Goal: Transaction & Acquisition: Download file/media

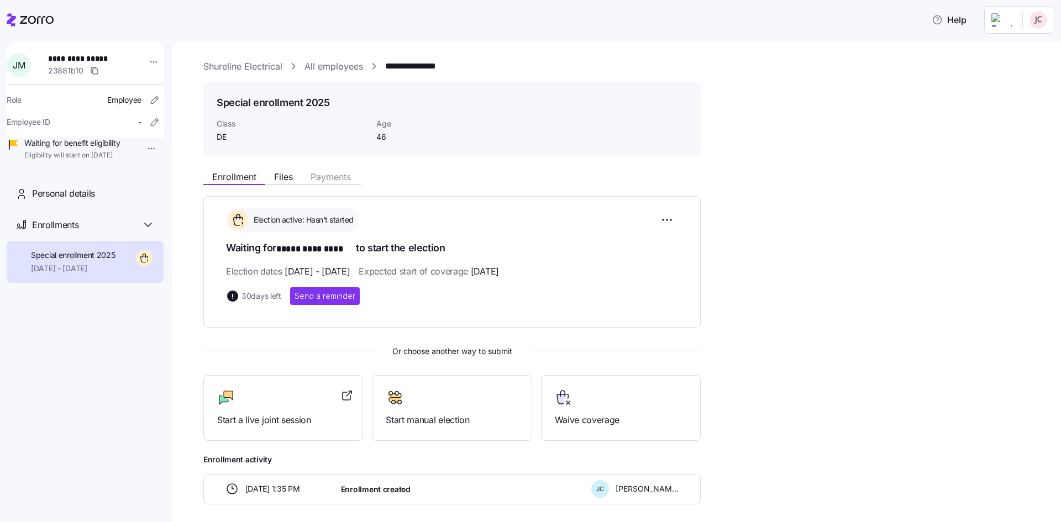
click at [33, 17] on icon at bounding box center [37, 20] width 34 height 8
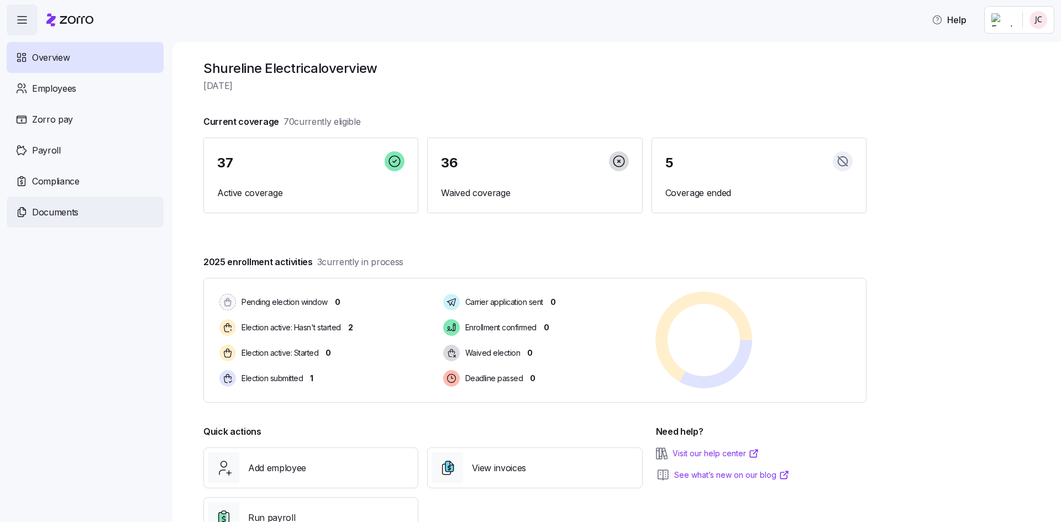
click at [57, 212] on span "Documents" at bounding box center [55, 213] width 46 height 14
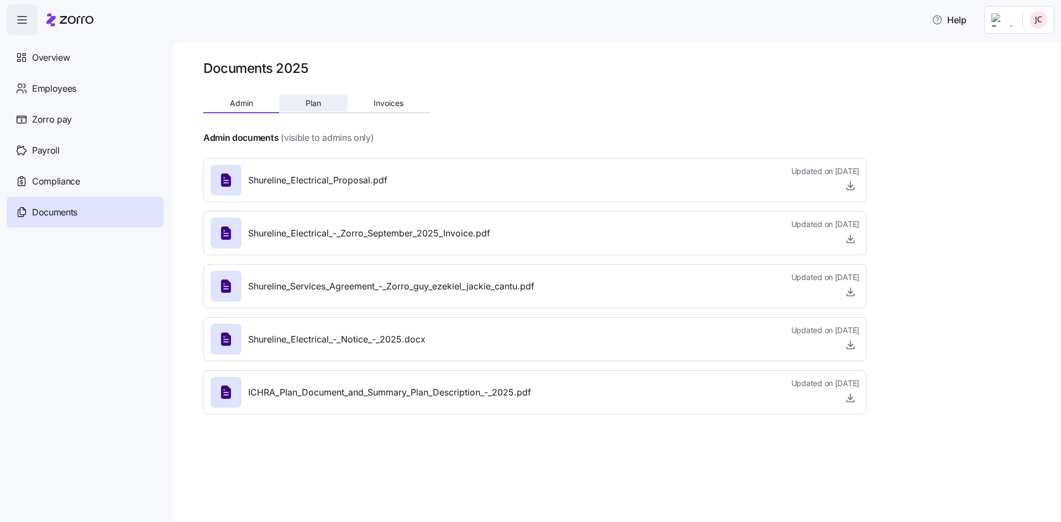
click at [318, 103] on span "Plan" at bounding box center [313, 104] width 15 height 8
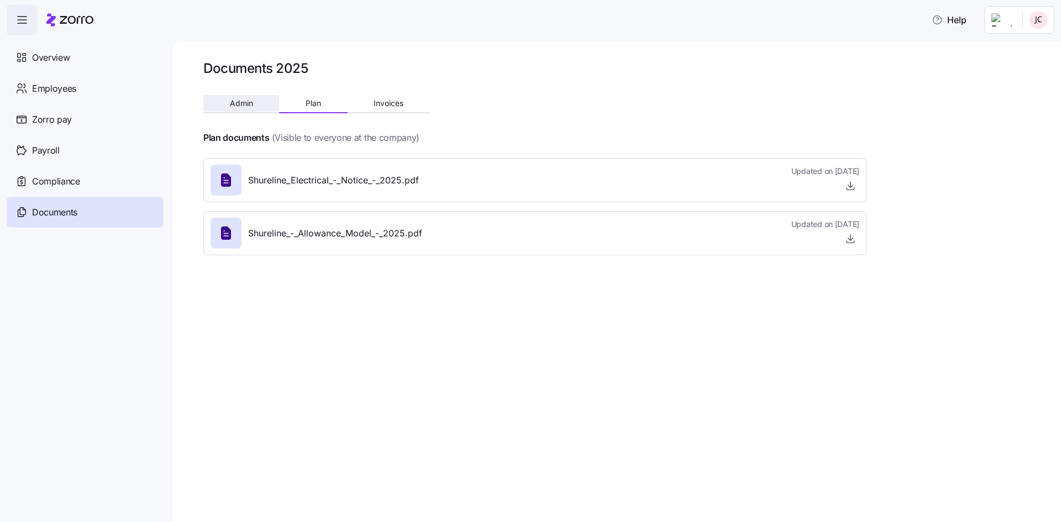
click at [218, 109] on button "Admin" at bounding box center [241, 103] width 76 height 17
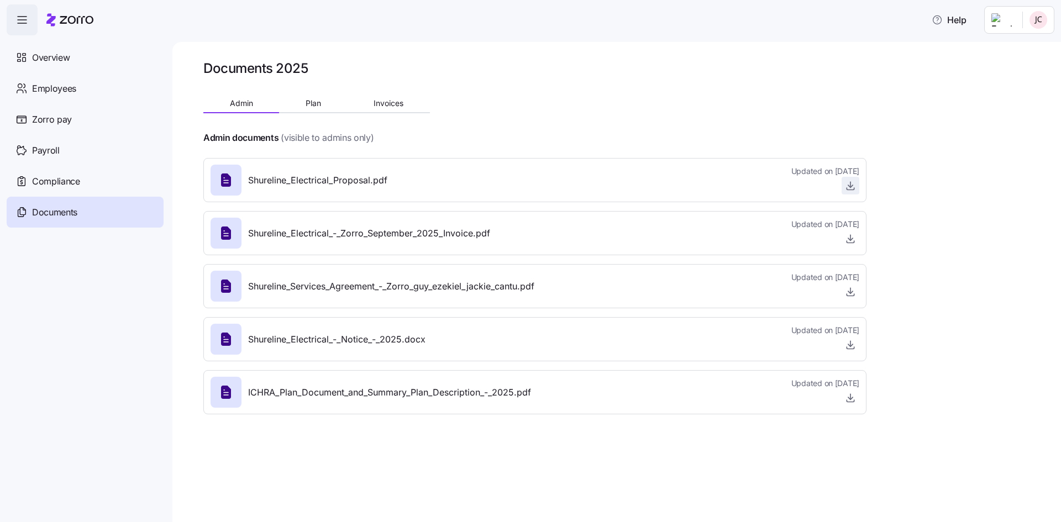
click at [847, 189] on icon "button" at bounding box center [850, 189] width 7 height 2
